Goal: Information Seeking & Learning: Learn about a topic

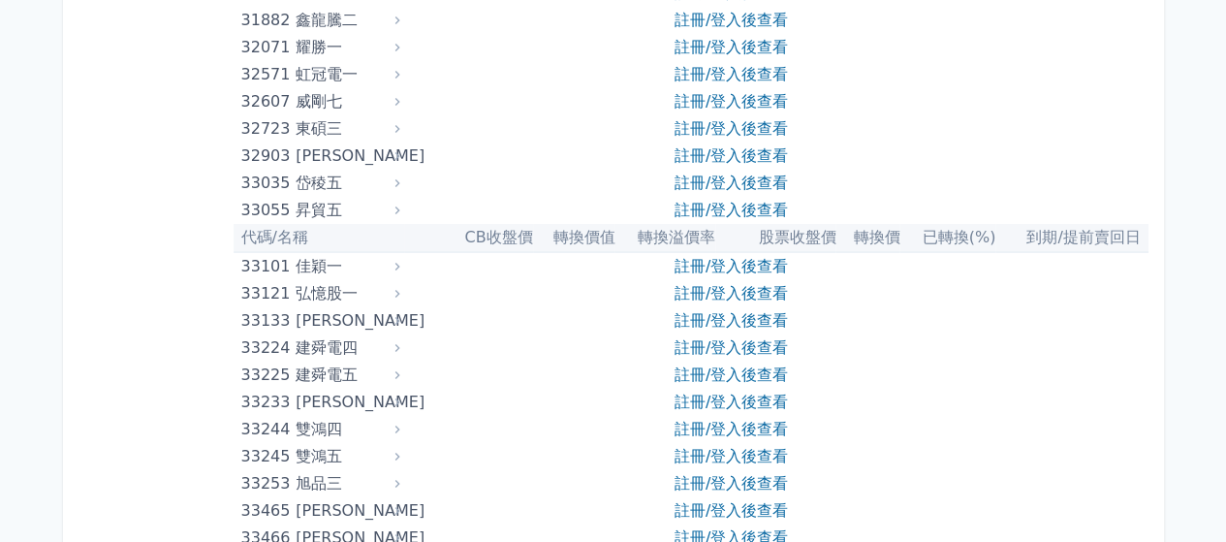
scroll to position [3587, 0]
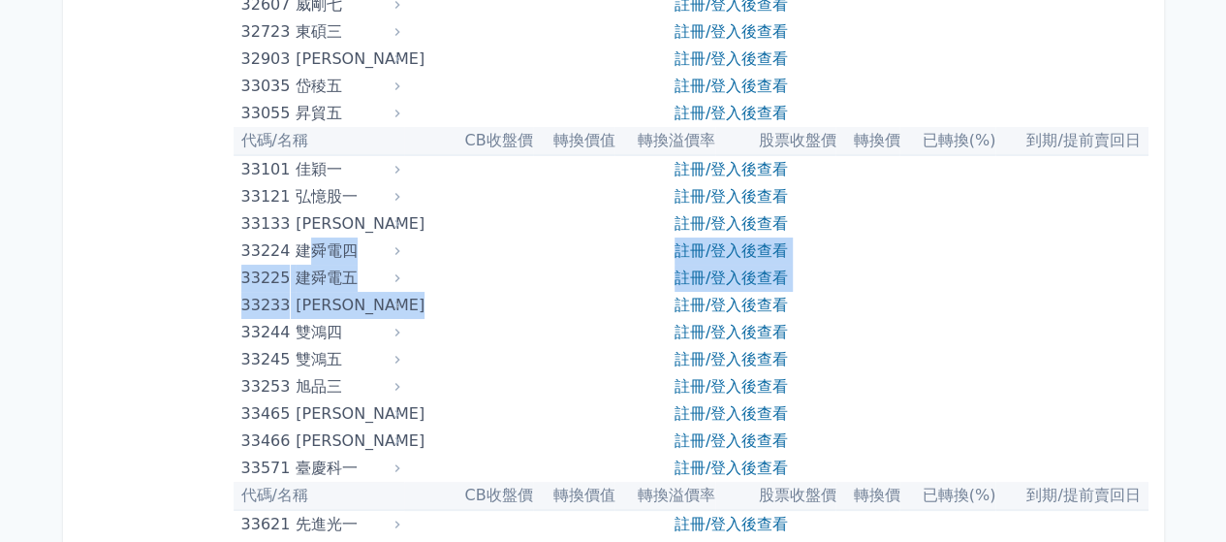
drag, startPoint x: 315, startPoint y: 252, endPoint x: 794, endPoint y: 292, distance: 480.6
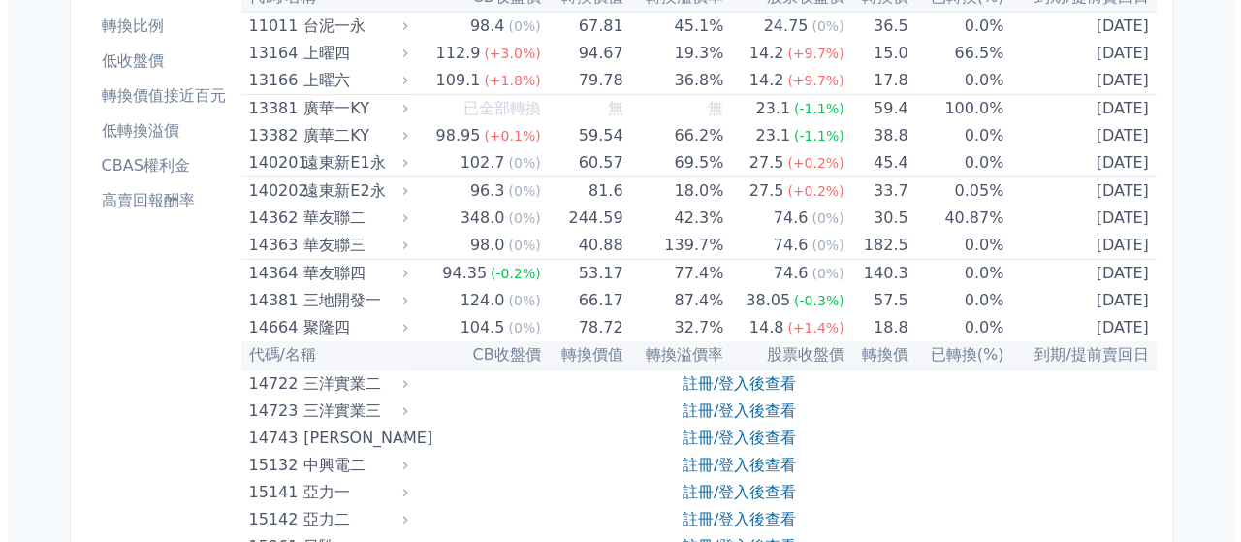
scroll to position [0, 0]
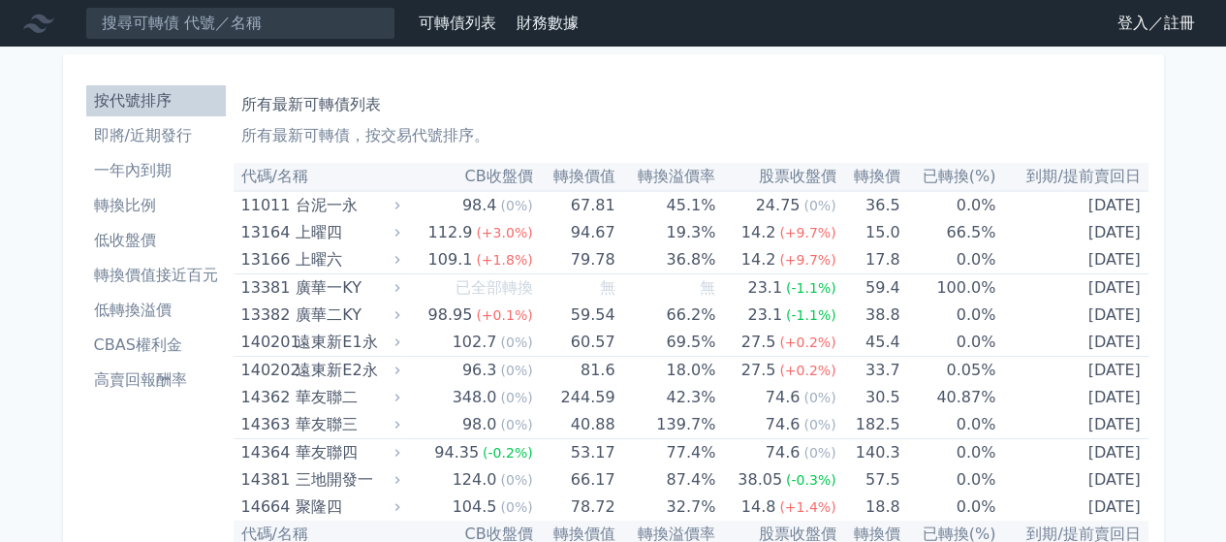
click at [1128, 23] on link "登入／註冊" at bounding box center [1156, 23] width 109 height 31
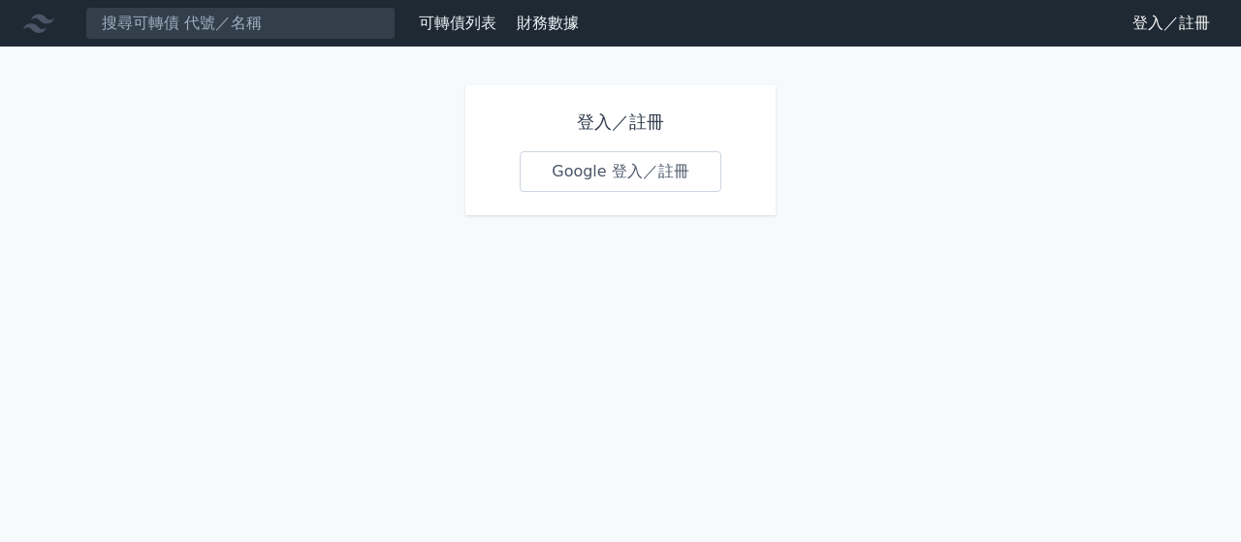
click at [621, 176] on link "Google 登入／註冊" at bounding box center [621, 171] width 202 height 41
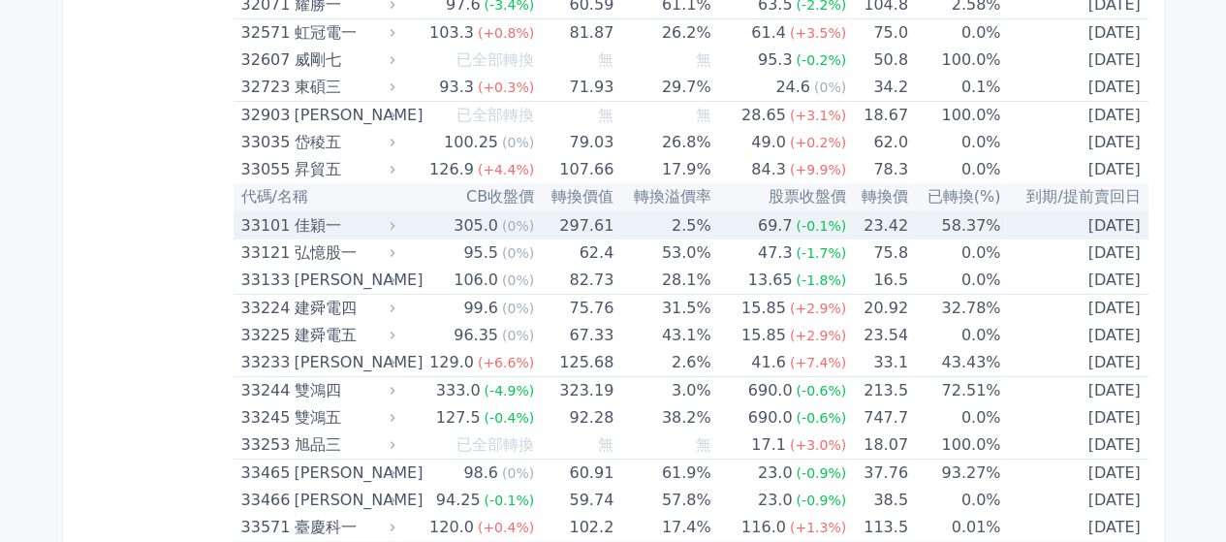
scroll to position [3587, 0]
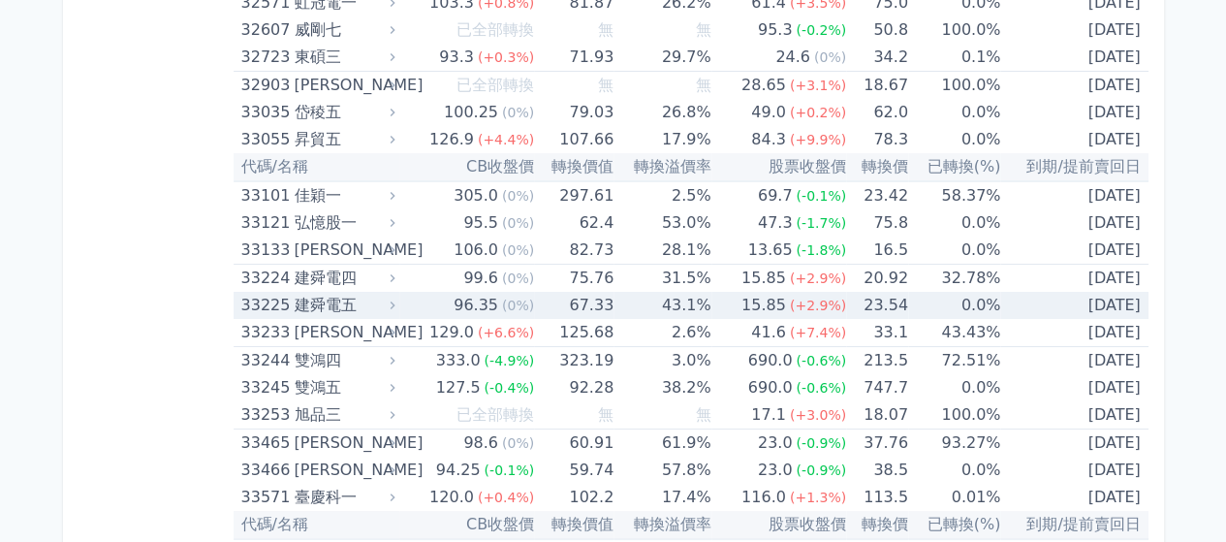
drag, startPoint x: 332, startPoint y: 300, endPoint x: 308, endPoint y: 301, distance: 23.3
click at [308, 301] on div "建舜電五" at bounding box center [342, 305] width 97 height 27
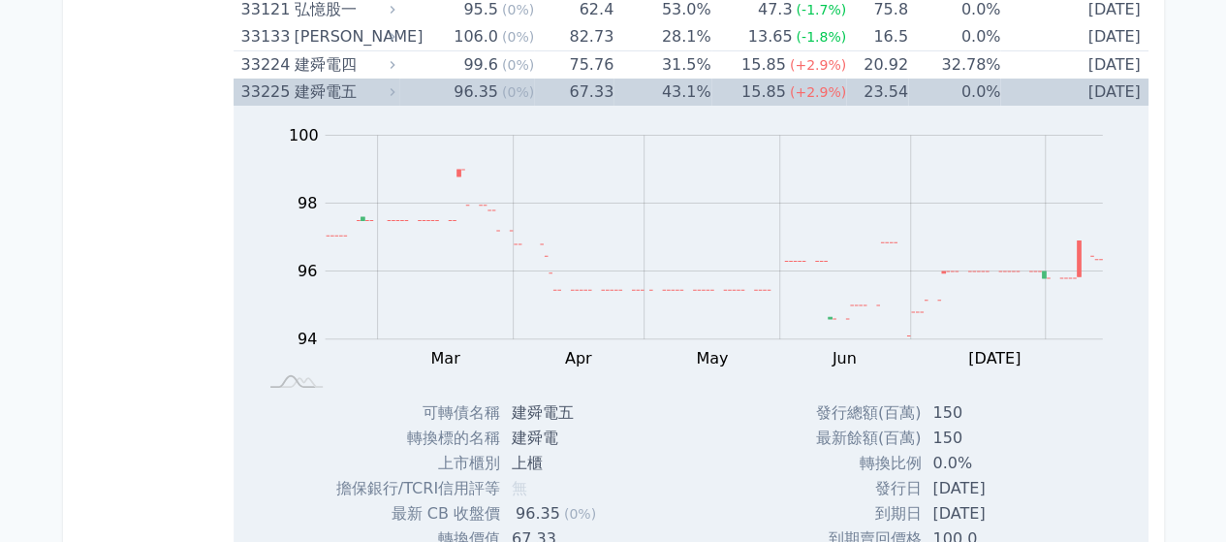
scroll to position [3684, 0]
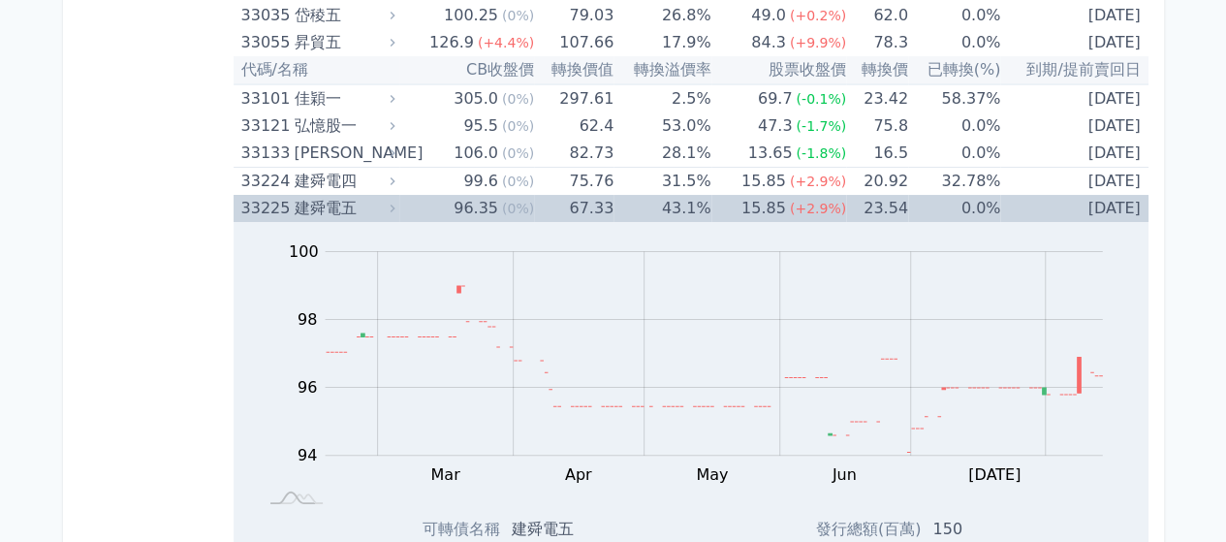
click at [254, 201] on div "33225" at bounding box center [265, 208] width 48 height 27
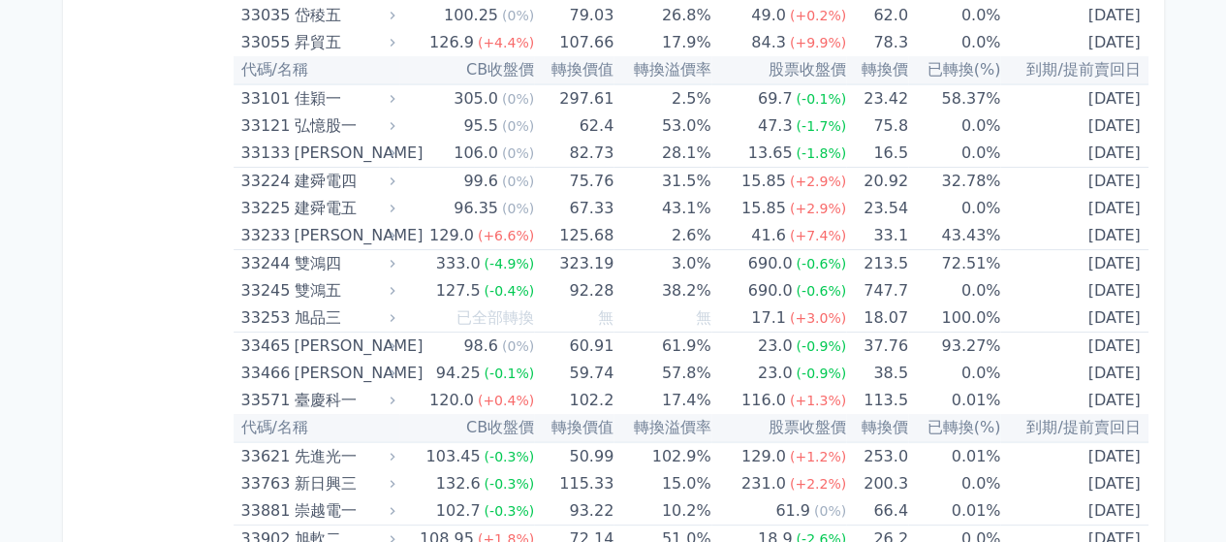
drag, startPoint x: 688, startPoint y: 13, endPoint x: 1212, endPoint y: 336, distance: 615.6
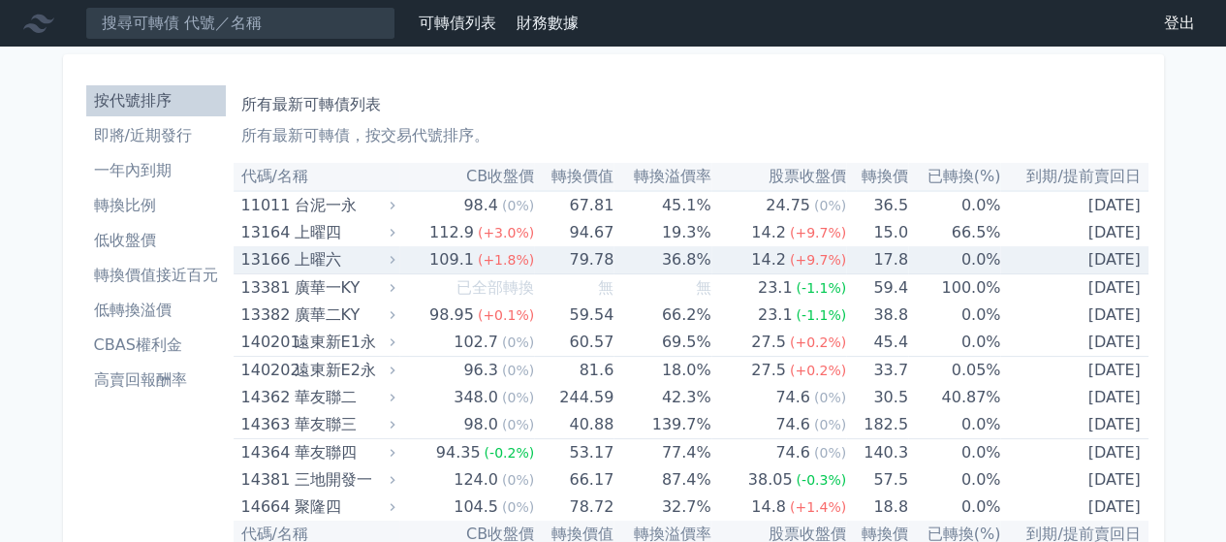
scroll to position [97, 0]
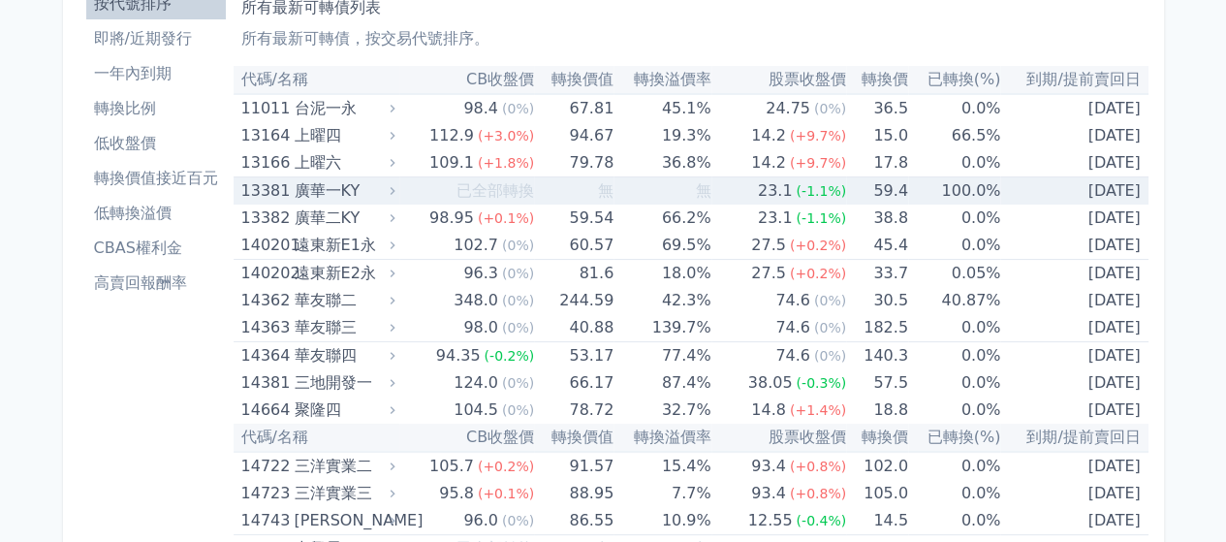
click at [653, 181] on td "無" at bounding box center [662, 191] width 97 height 28
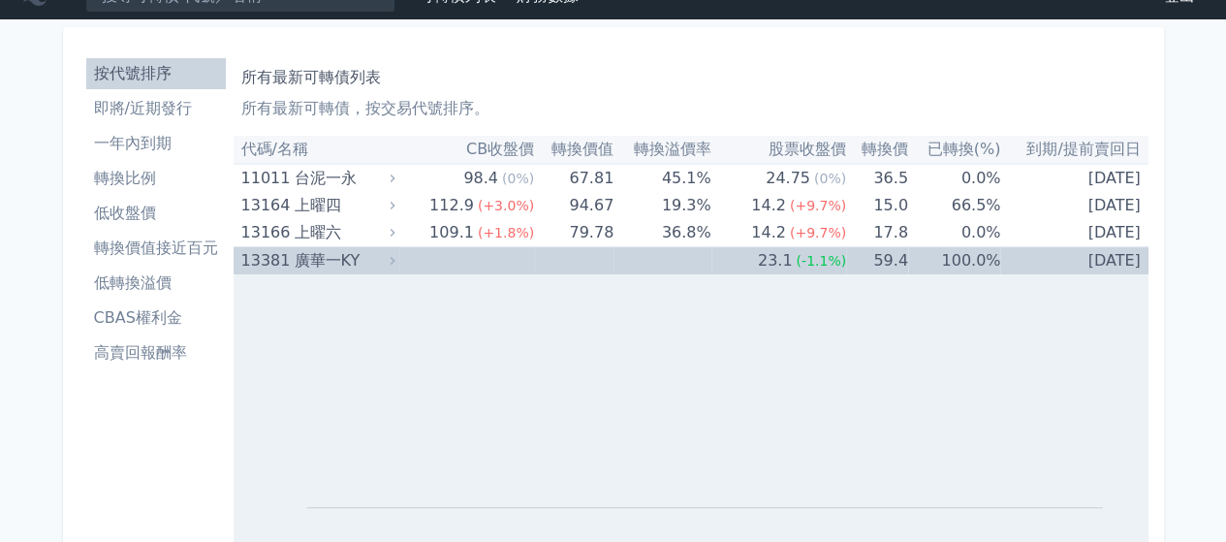
scroll to position [0, 0]
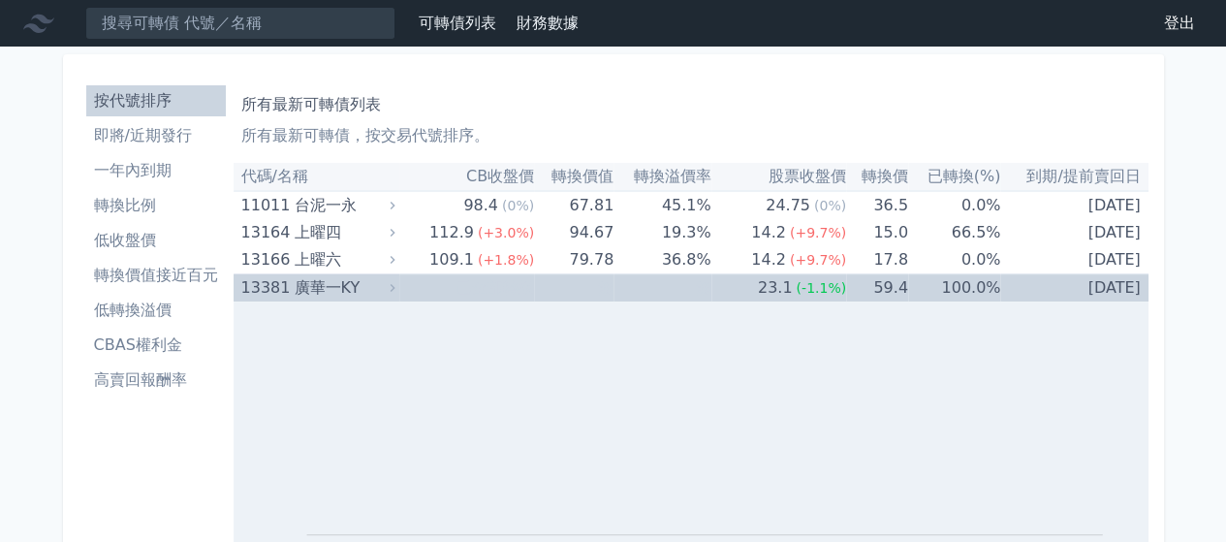
click at [305, 292] on div "廣華一KY" at bounding box center [342, 287] width 97 height 27
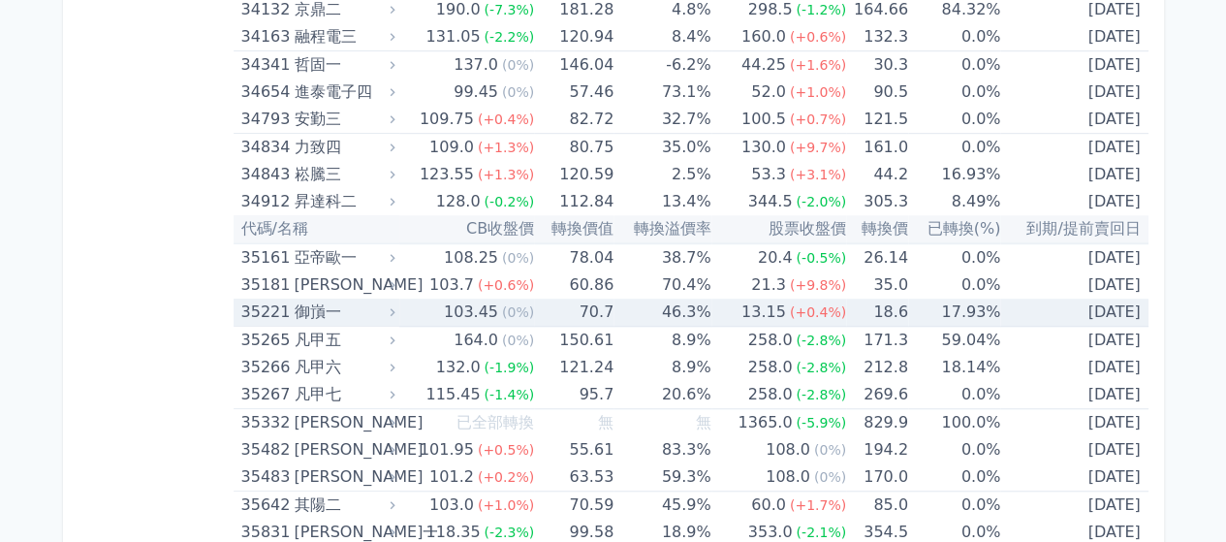
scroll to position [4266, 0]
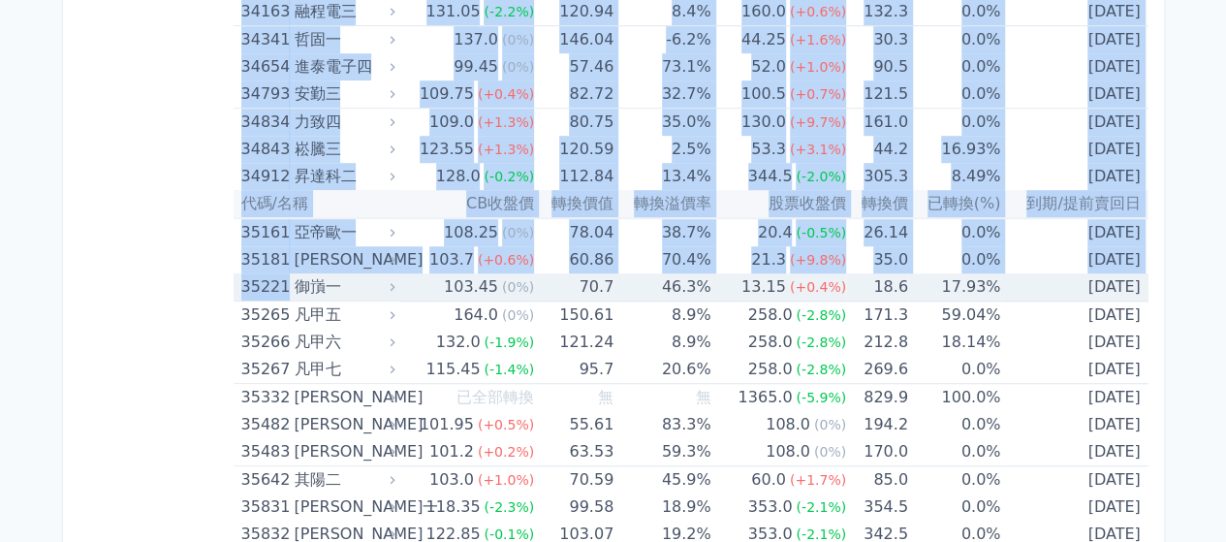
drag, startPoint x: 227, startPoint y: 272, endPoint x: 198, endPoint y: 277, distance: 29.5
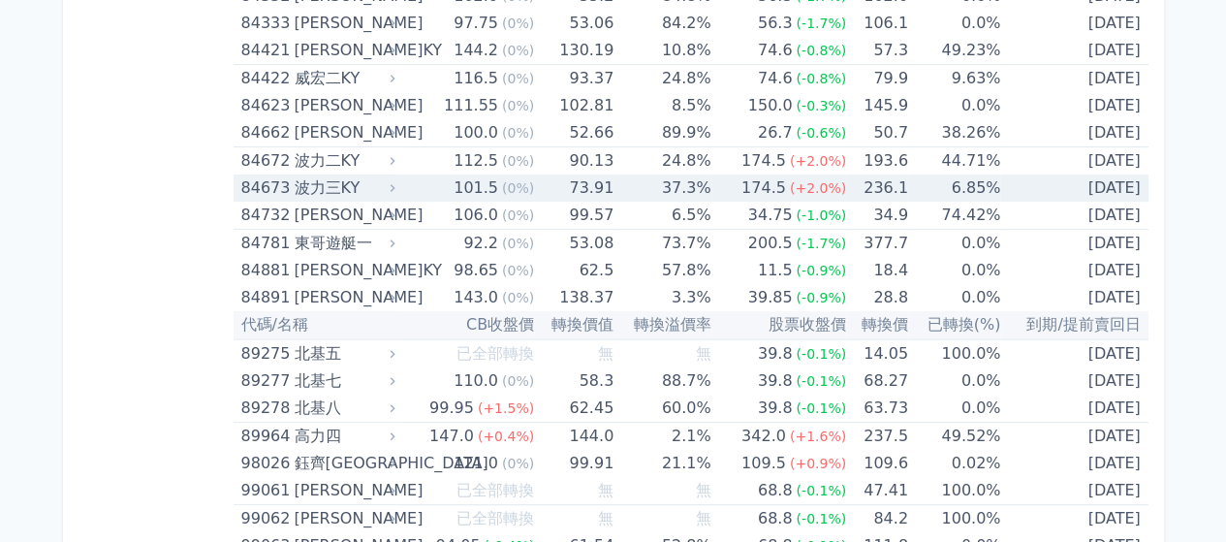
scroll to position [11202, 0]
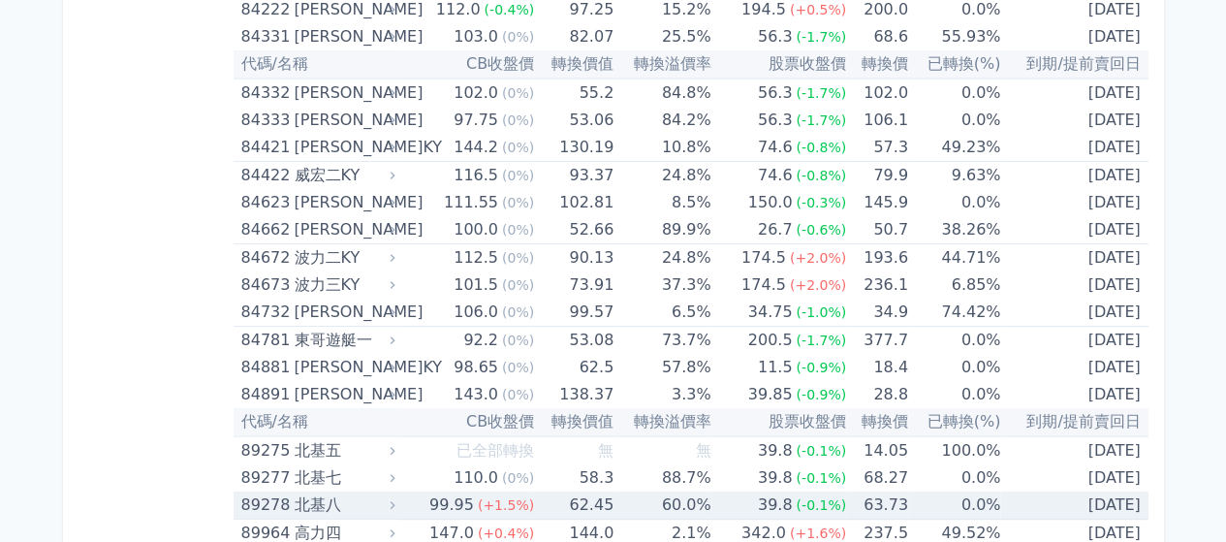
click at [326, 492] on div "北基八" at bounding box center [342, 505] width 97 height 27
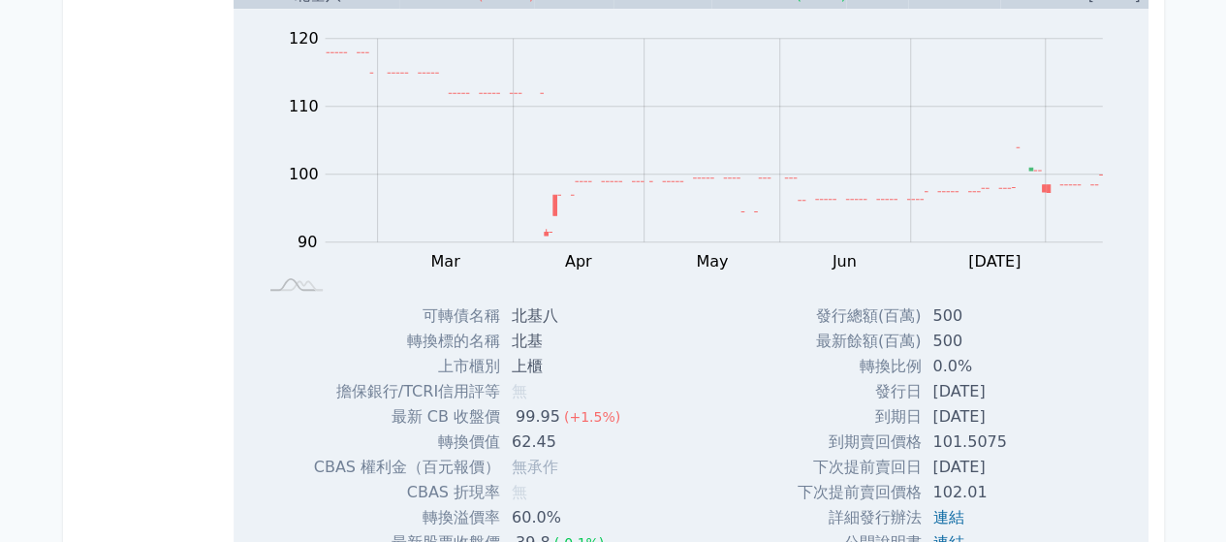
scroll to position [11493, 0]
